Goal: Transaction & Acquisition: Purchase product/service

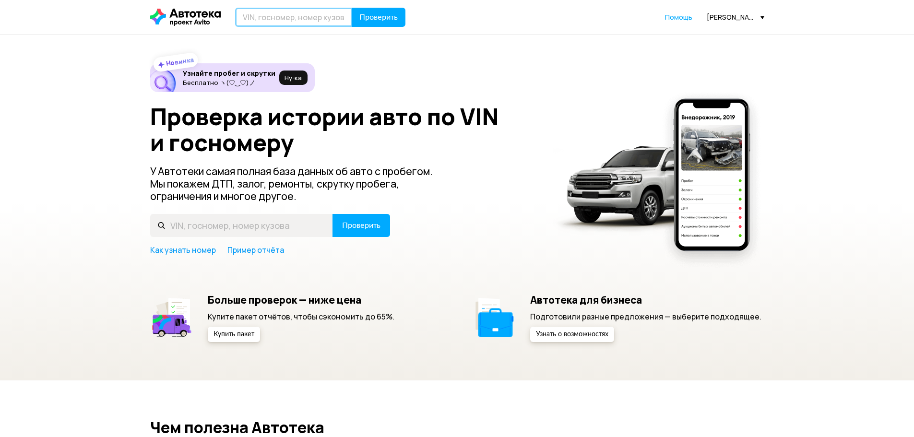
click at [342, 16] on input "text" at bounding box center [293, 17] width 117 height 19
paste input "[VEHICLE_IDENTIFICATION_NUMBER]"
type input "[VEHICLE_IDENTIFICATION_NUMBER]"
click at [362, 16] on span "Проверить" at bounding box center [378, 17] width 38 height 8
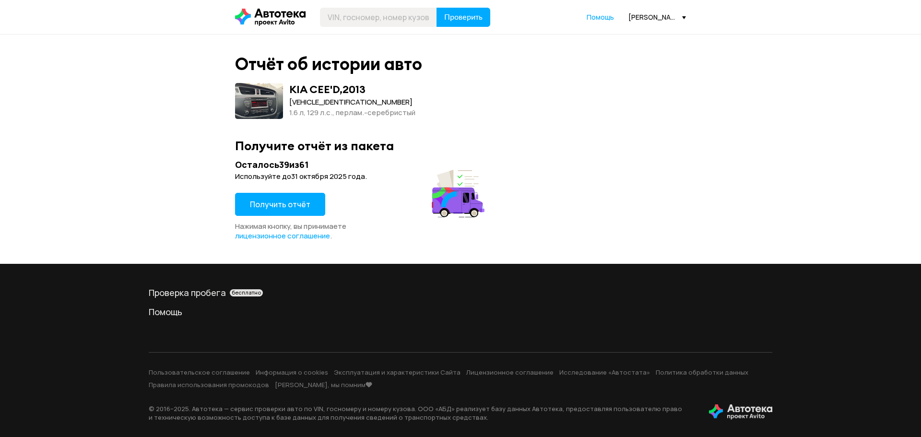
click at [289, 209] on span "Получить отчёт" at bounding box center [280, 204] width 60 height 11
